Goal: Transaction & Acquisition: Purchase product/service

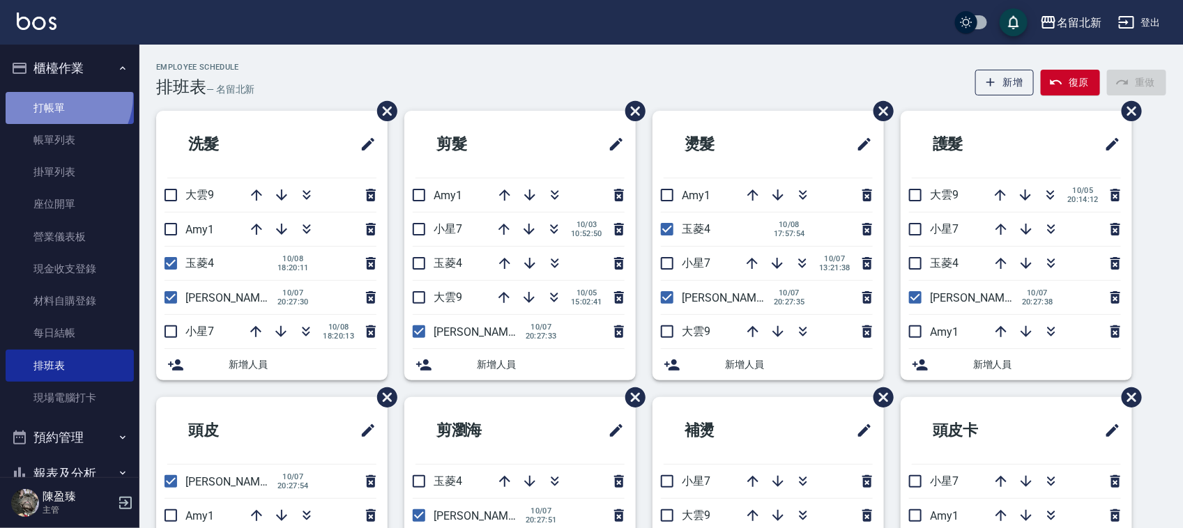
click at [57, 95] on link "打帳單" at bounding box center [70, 108] width 128 height 32
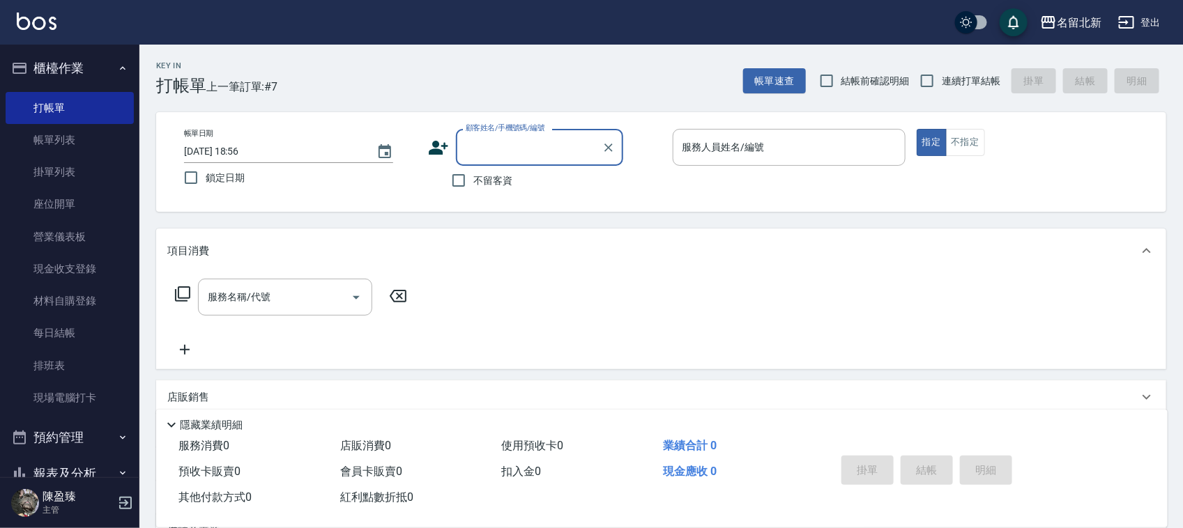
drag, startPoint x: 950, startPoint y: 82, endPoint x: 878, endPoint y: 121, distance: 81.7
click at [948, 81] on span "連續打單結帳" at bounding box center [970, 81] width 59 height 15
click at [941, 81] on input "連續打單結帳" at bounding box center [926, 80] width 29 height 29
checkbox input "true"
drag, startPoint x: 457, startPoint y: 202, endPoint x: 436, endPoint y: 186, distance: 26.9
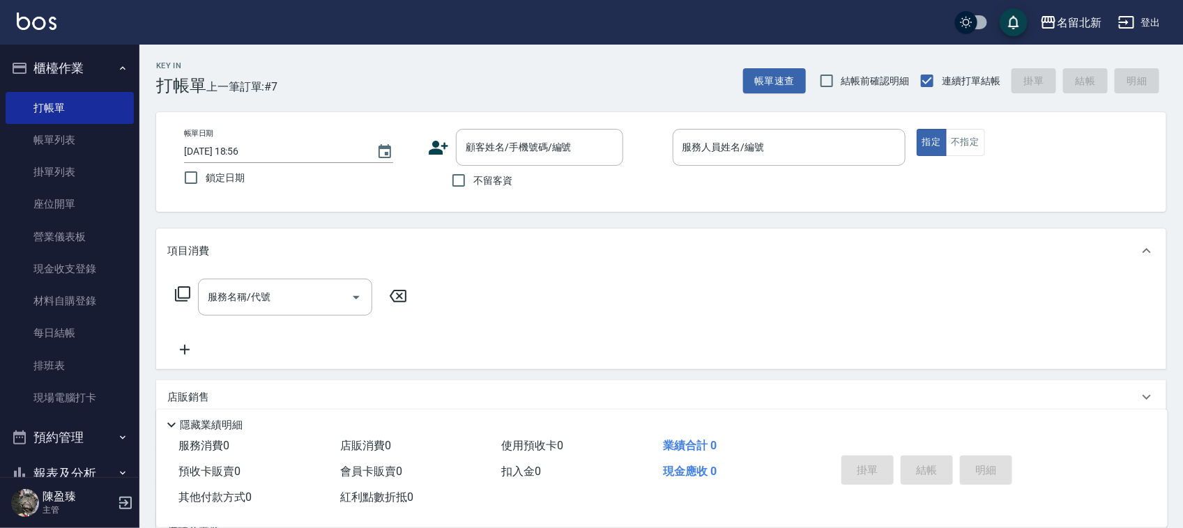
click at [454, 196] on div "帳單日期 [DATE] 18:56 鎖定日期 顧客姓名/手機號碼/編號 顧客姓名/手機號碼/編號 不留客資 服務人員姓名/編號 服務人員姓名/編號 指定 不指定" at bounding box center [661, 162] width 1010 height 100
drag, startPoint x: 436, startPoint y: 186, endPoint x: 484, endPoint y: 186, distance: 48.8
click at [438, 182] on div "不留客資" at bounding box center [525, 180] width 195 height 29
click at [484, 185] on span "不留客資" at bounding box center [492, 181] width 39 height 15
click at [473, 185] on input "不留客資" at bounding box center [458, 180] width 29 height 29
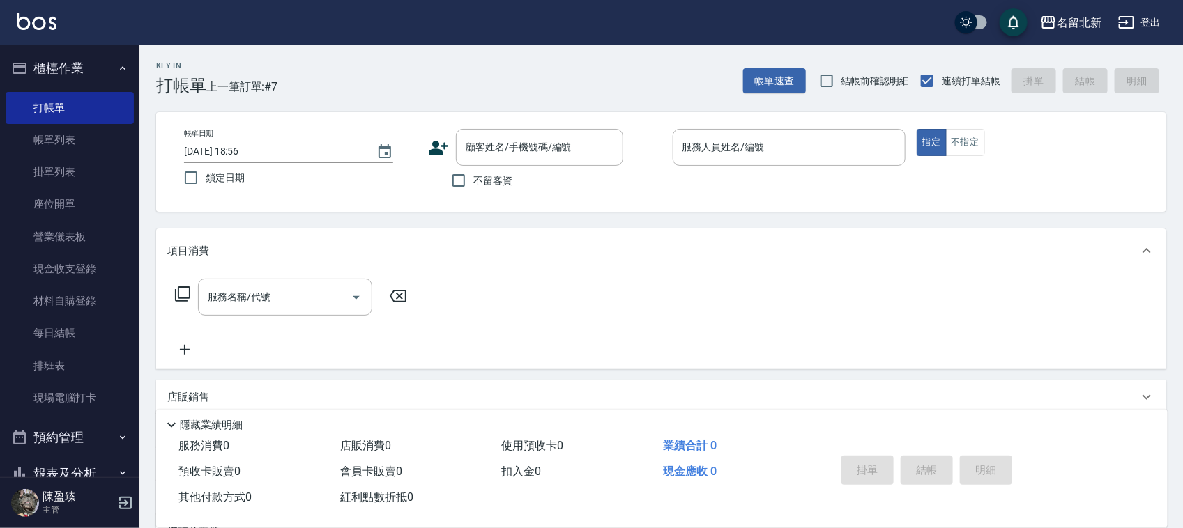
checkbox input "true"
click at [815, 126] on div "帳單日期 [DATE] 18:56 鎖定日期 顧客姓名/手機號碼/編號 顧客姓名/手機號碼/編號 不留客資 服務人員姓名/編號 服務人員姓名/編號 指定 不指定" at bounding box center [661, 162] width 1010 height 100
click at [819, 136] on input "服務人員姓名/編號" at bounding box center [789, 147] width 220 height 24
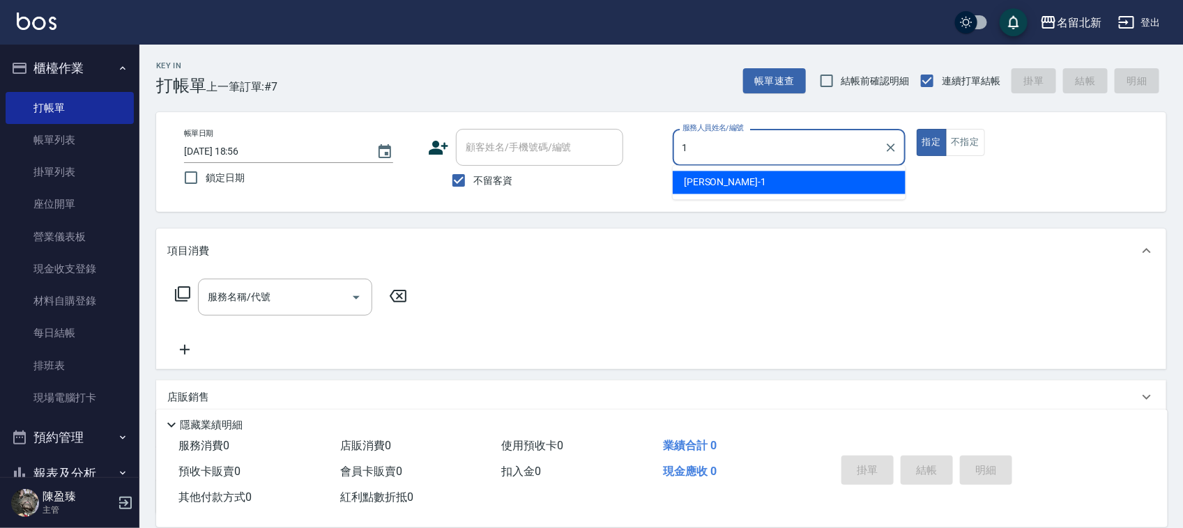
type input "[PERSON_NAME]-1"
type button "true"
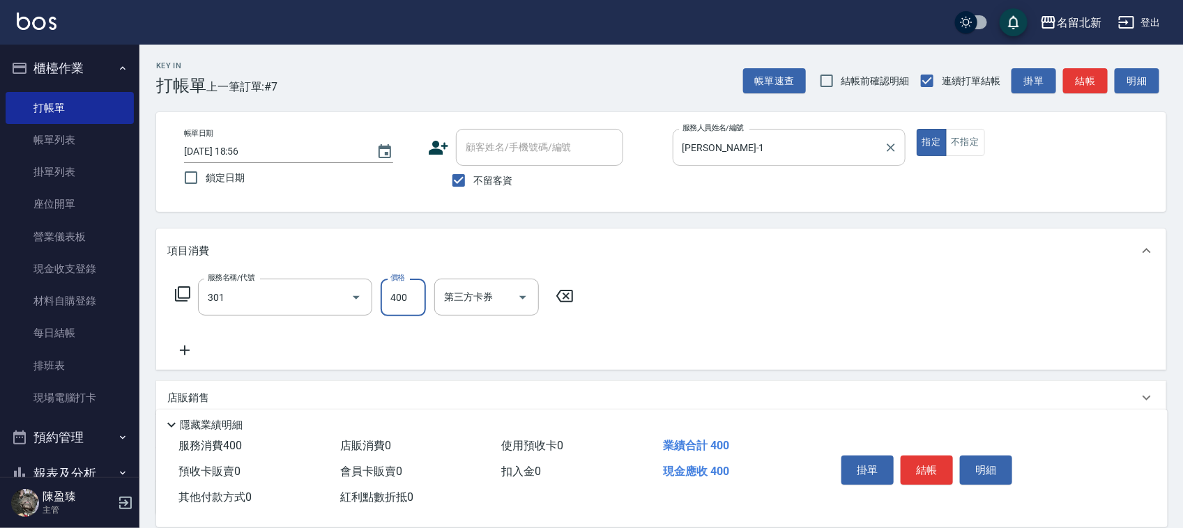
type input "造型剪髮(301)"
type input "270"
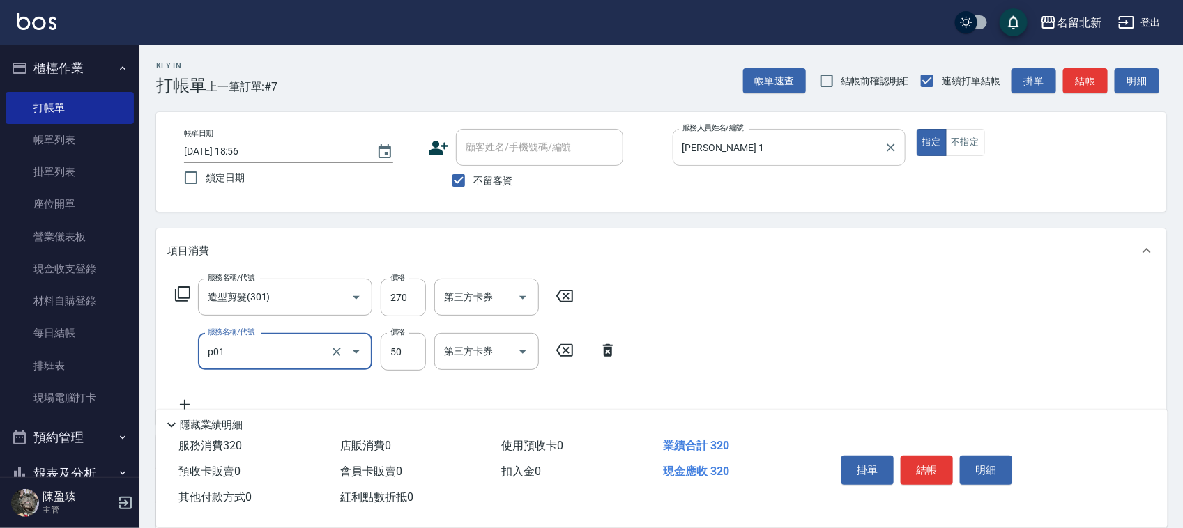
type input "入公司(p01)"
type input "30"
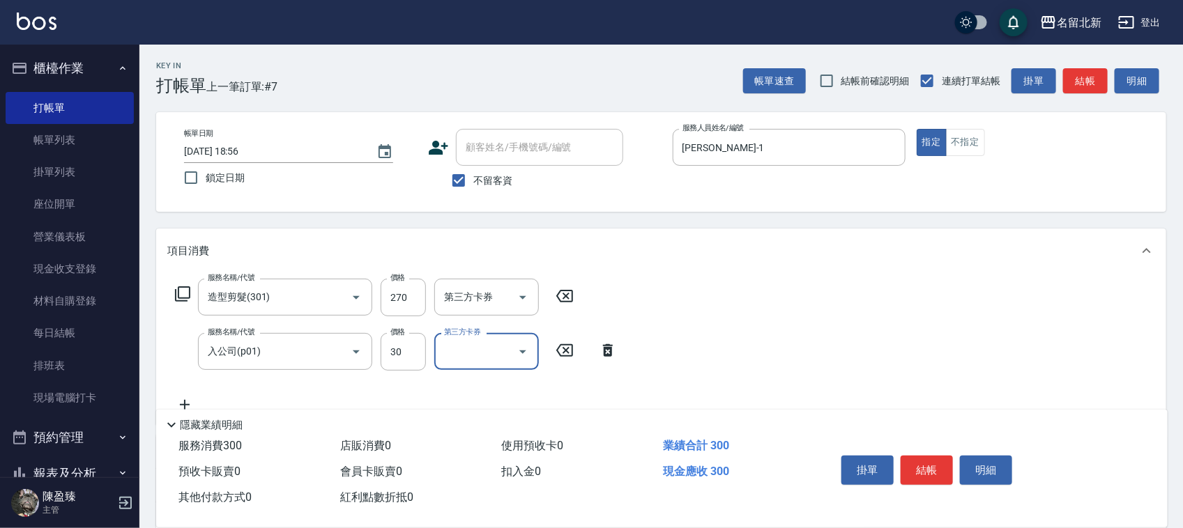
click at [941, 456] on button "結帳" at bounding box center [926, 470] width 52 height 29
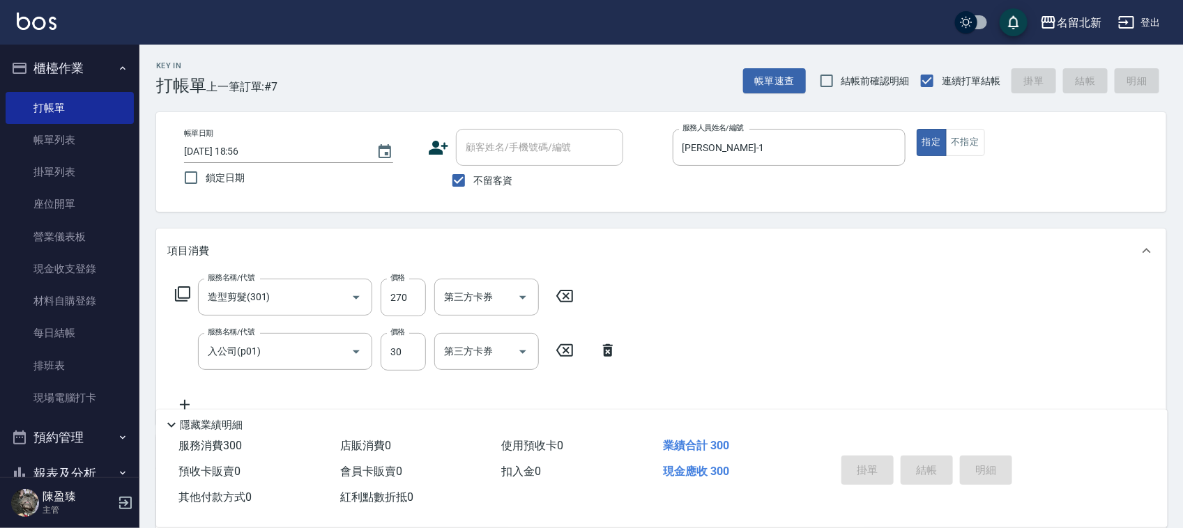
type input "[DATE] 18:58"
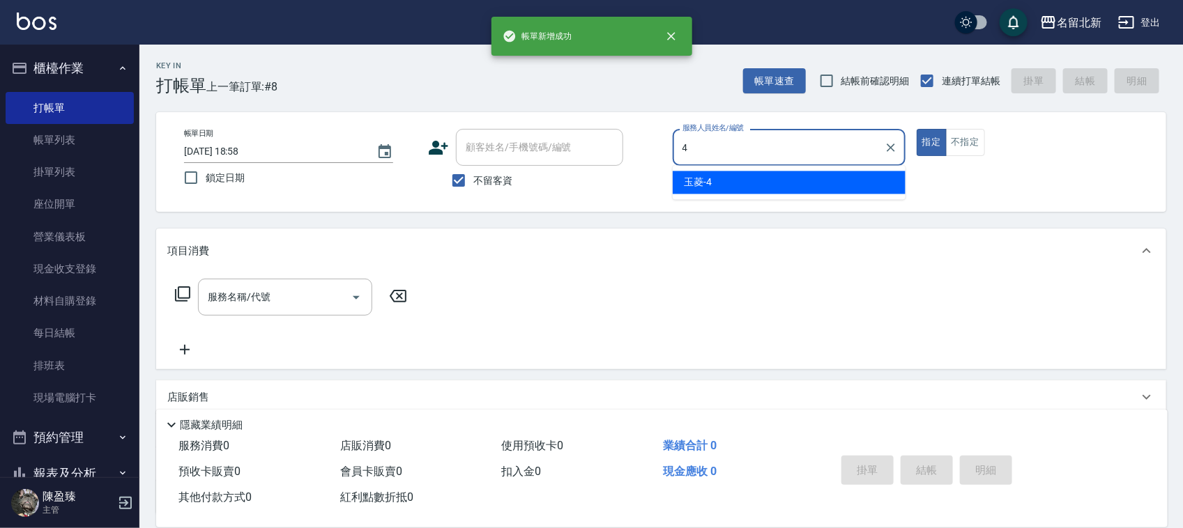
type input "玉菱-4"
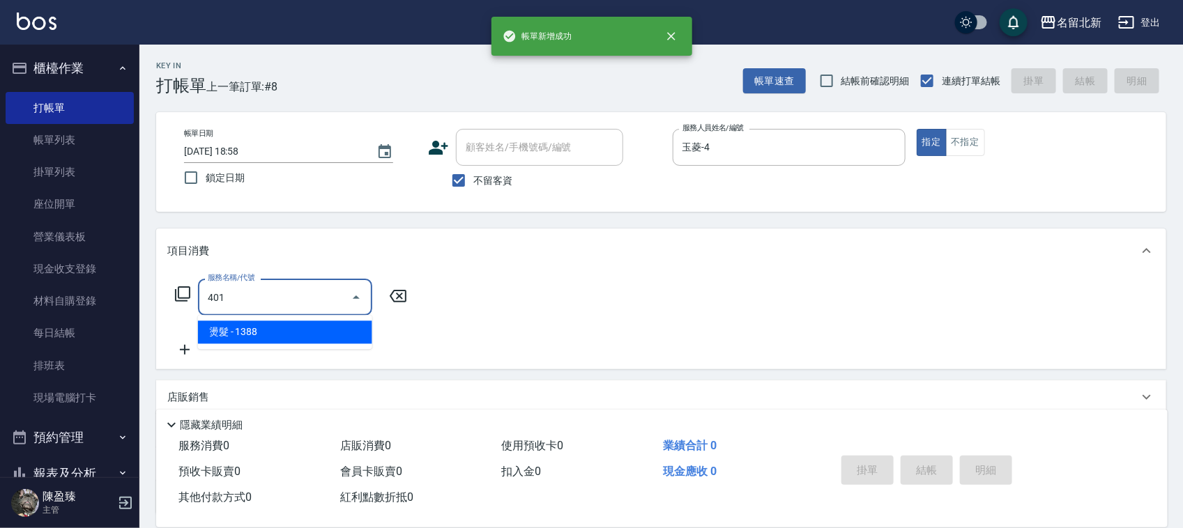
type input "燙髮(401)"
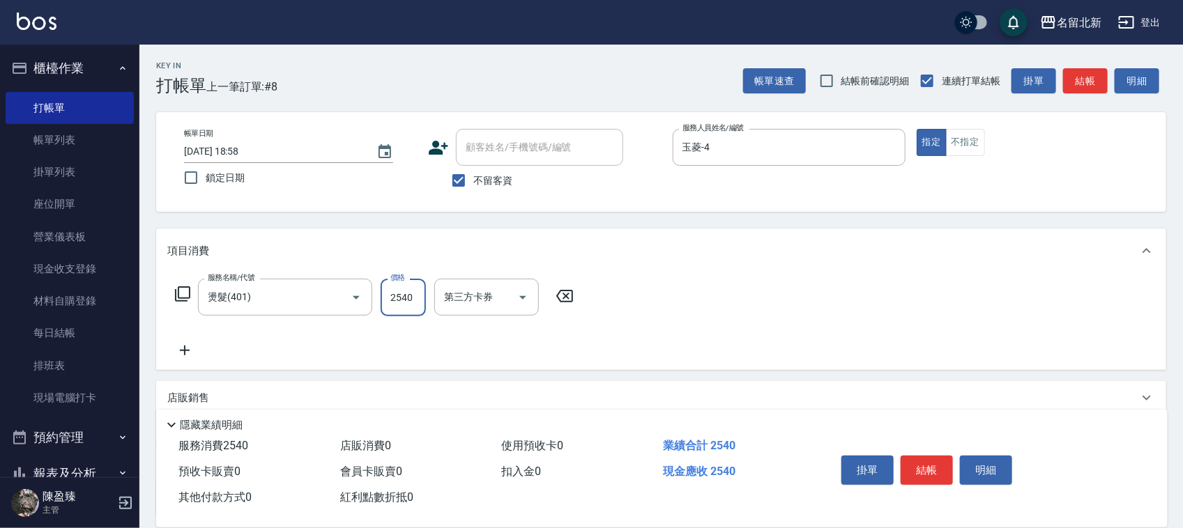
type input "2540"
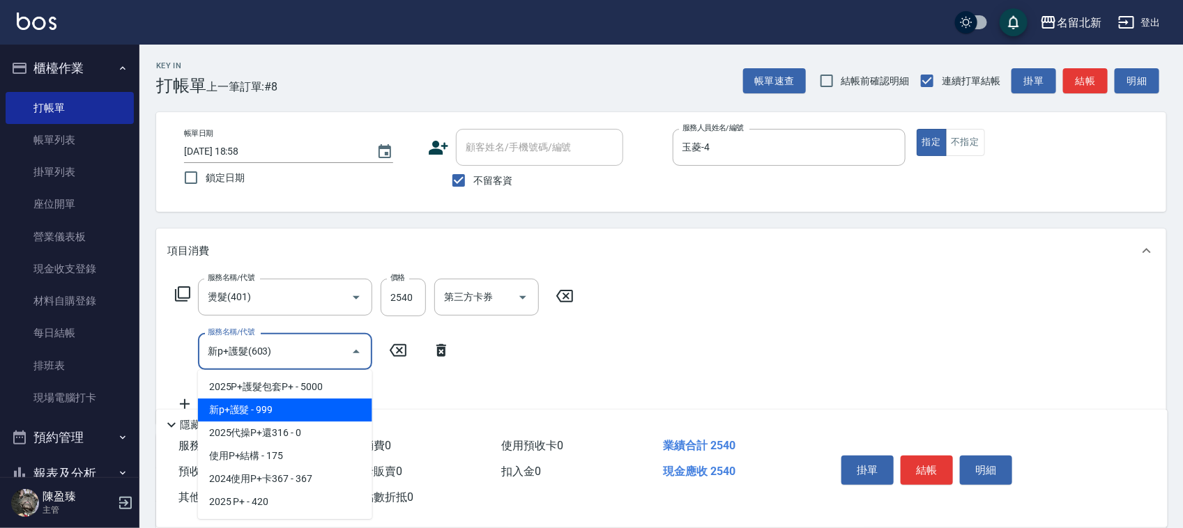
type input "新p+護髮(603)"
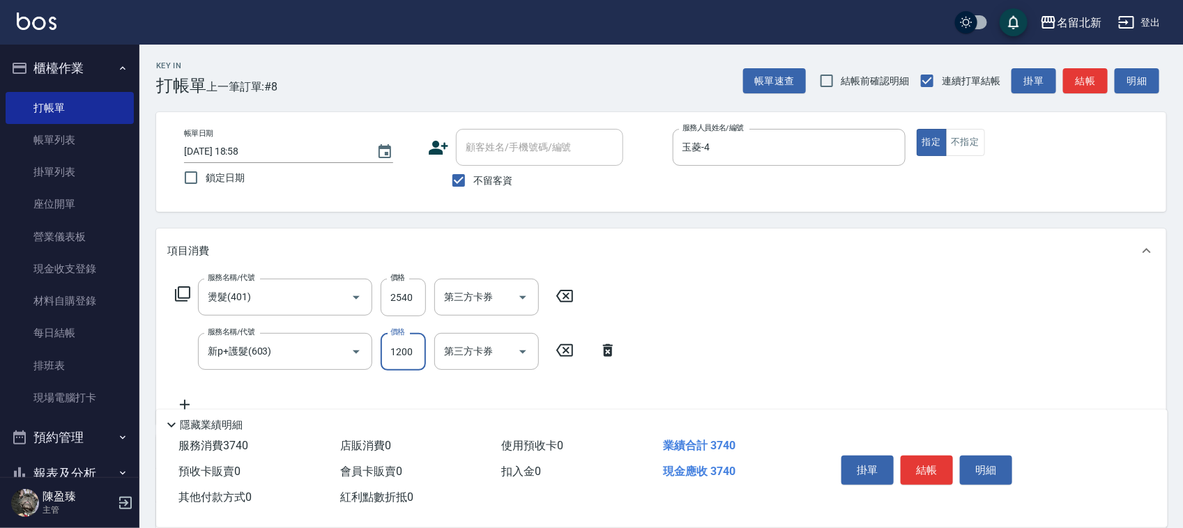
type input "1200"
type input "互助200(720)"
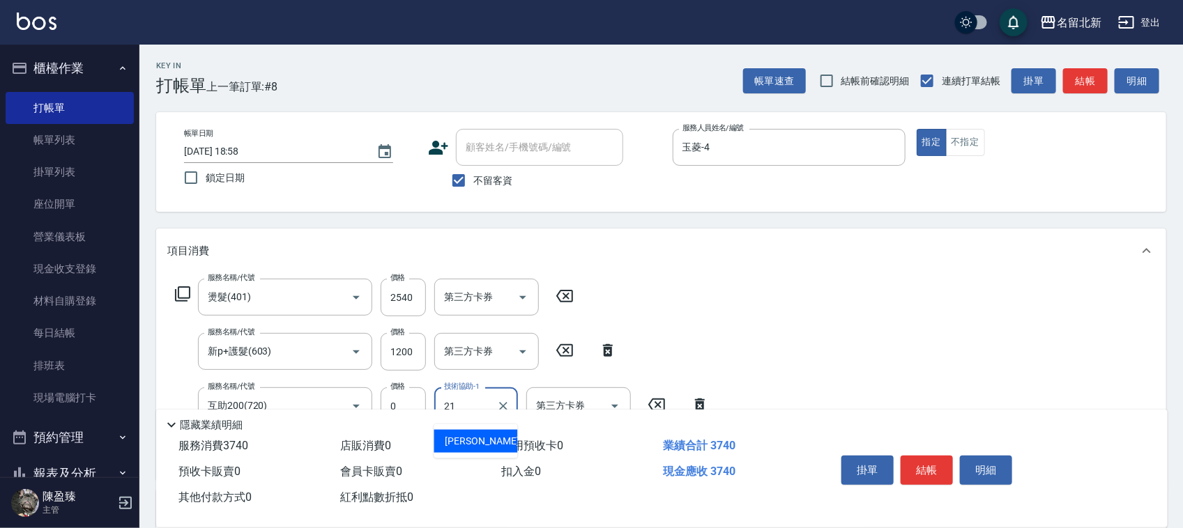
type input "[PERSON_NAME]-21"
type input "互助20(702)"
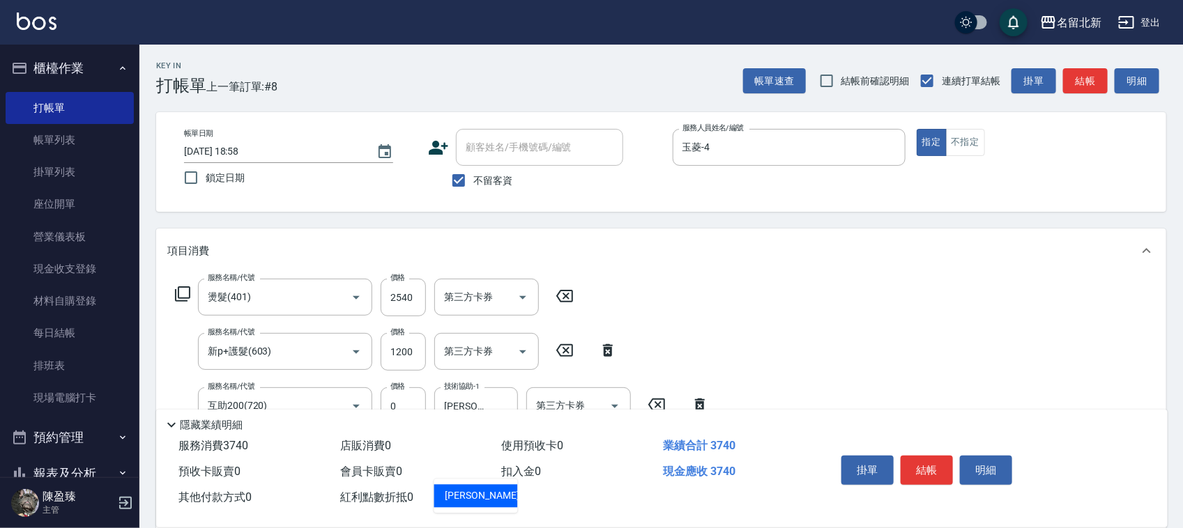
type input "[PERSON_NAME]-21"
click at [930, 464] on button "結帳" at bounding box center [926, 470] width 52 height 29
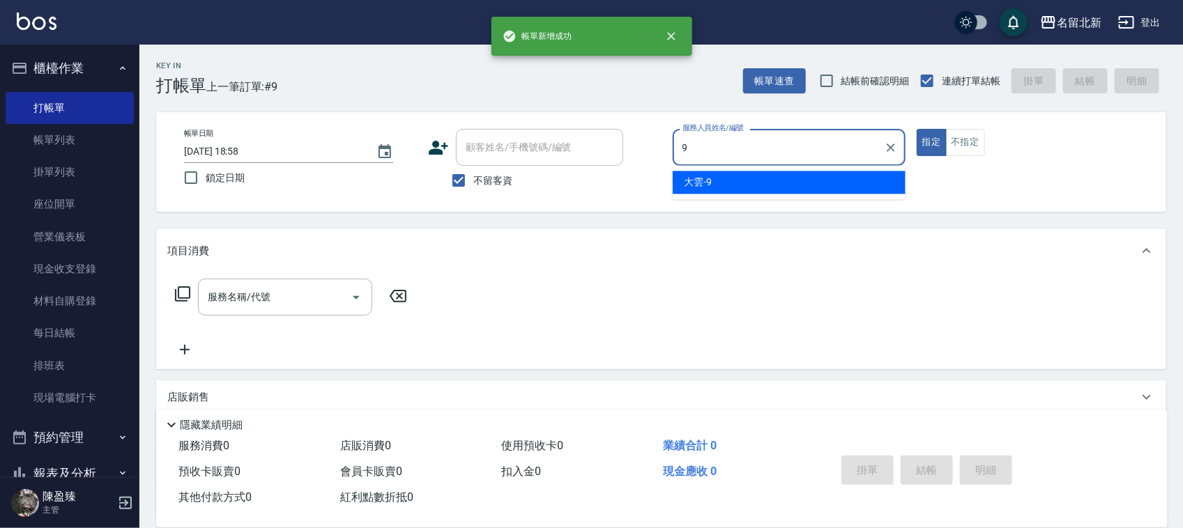
type input "大雲-9"
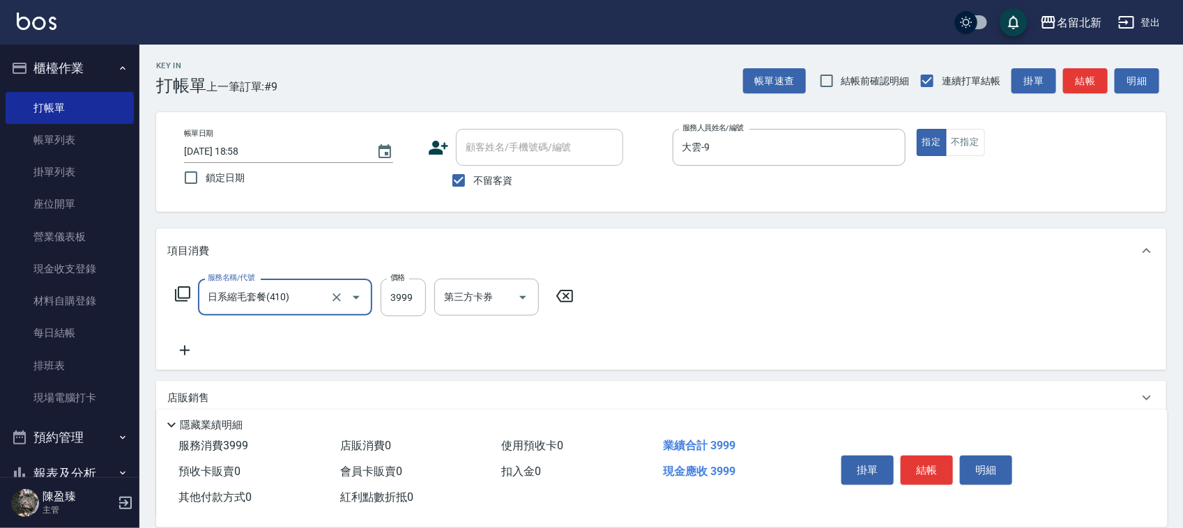
type input "日系縮毛套餐(410)"
click at [332, 297] on icon "Clear" at bounding box center [337, 298] width 14 height 14
type input "3500"
type input "4"
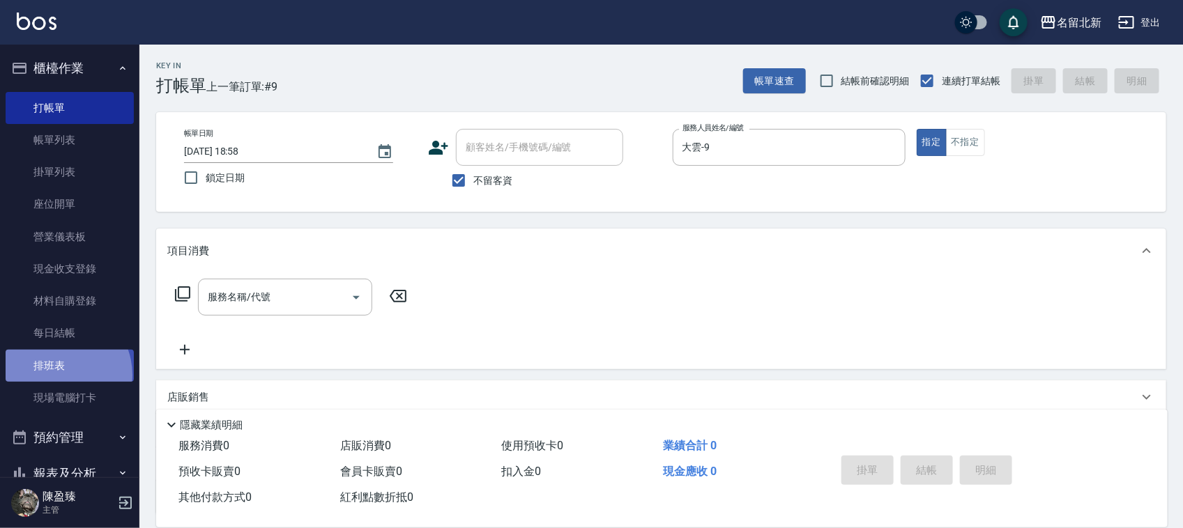
click at [54, 374] on link "排班表" at bounding box center [70, 366] width 128 height 32
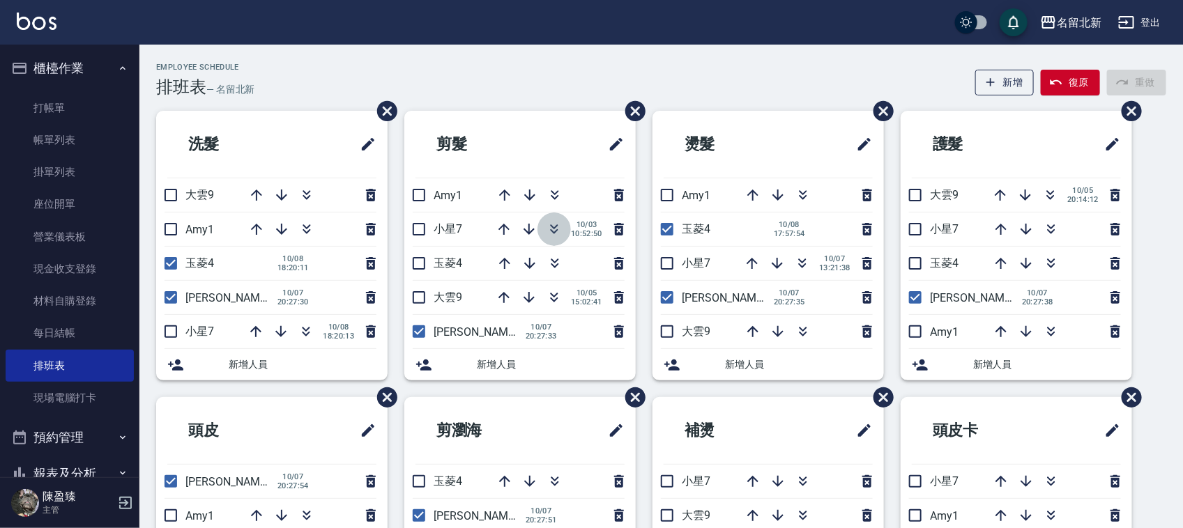
click at [555, 232] on icon "button" at bounding box center [554, 231] width 8 height 5
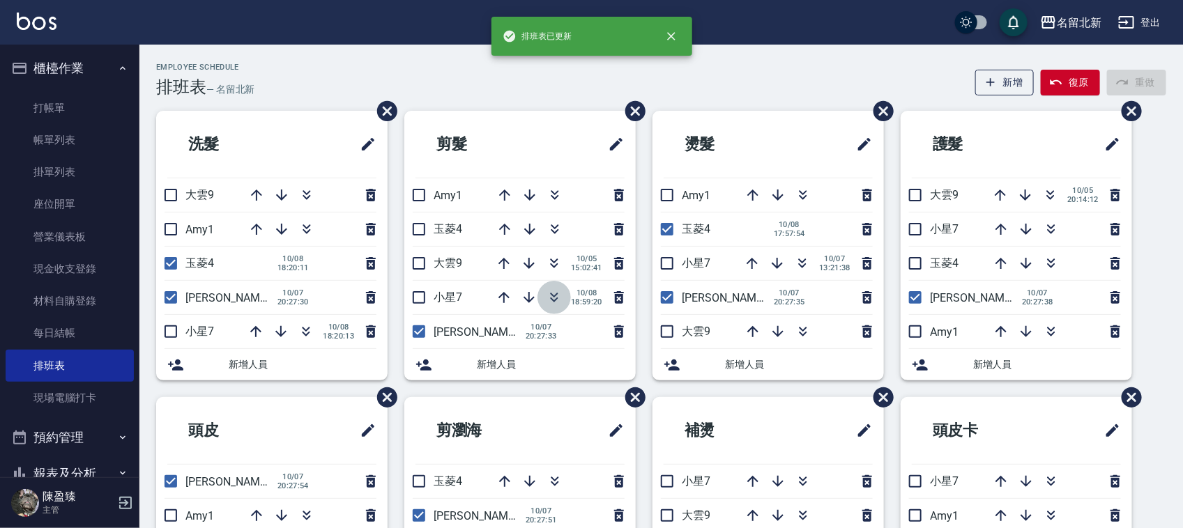
click at [554, 293] on icon "button" at bounding box center [554, 297] width 17 height 17
click at [531, 298] on icon "button" at bounding box center [529, 297] width 17 height 17
click at [523, 196] on icon "button" at bounding box center [529, 195] width 17 height 17
click at [408, 251] on input "checkbox" at bounding box center [418, 263] width 29 height 29
checkbox input "true"
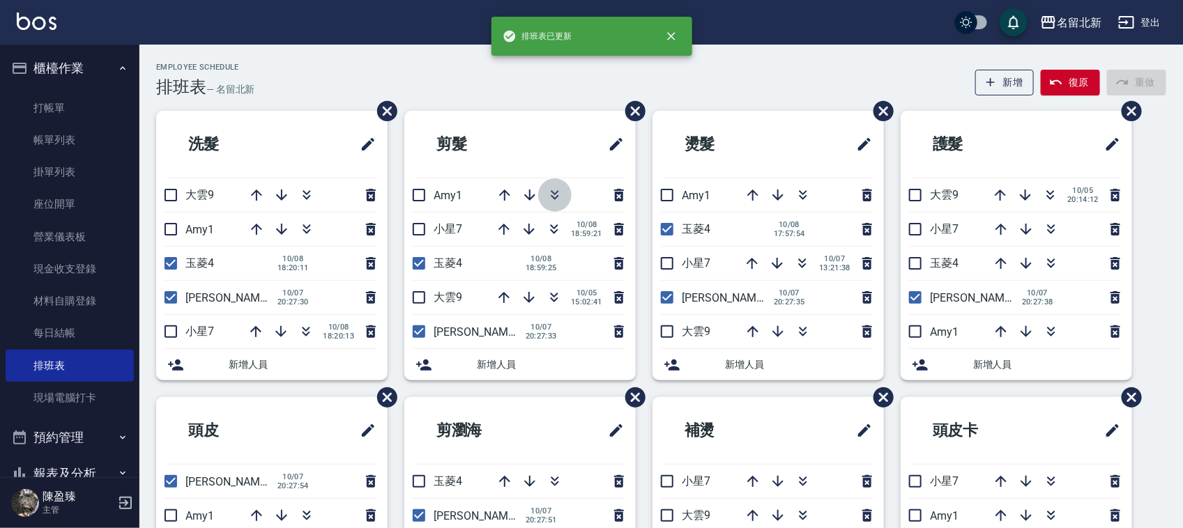
click at [555, 202] on icon "button" at bounding box center [554, 195] width 17 height 17
